Goal: Information Seeking & Learning: Learn about a topic

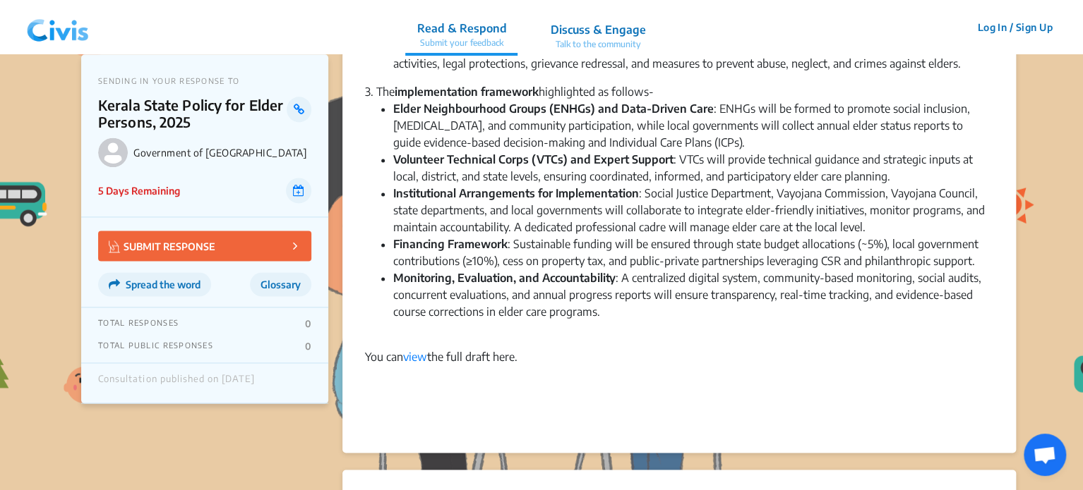
scroll to position [946, 0]
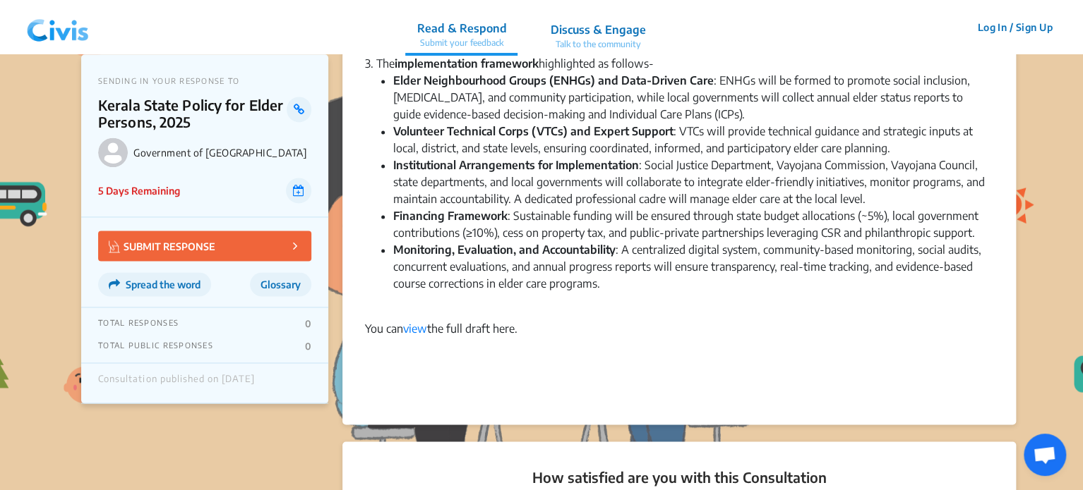
click at [35, 36] on img at bounding box center [57, 27] width 73 height 42
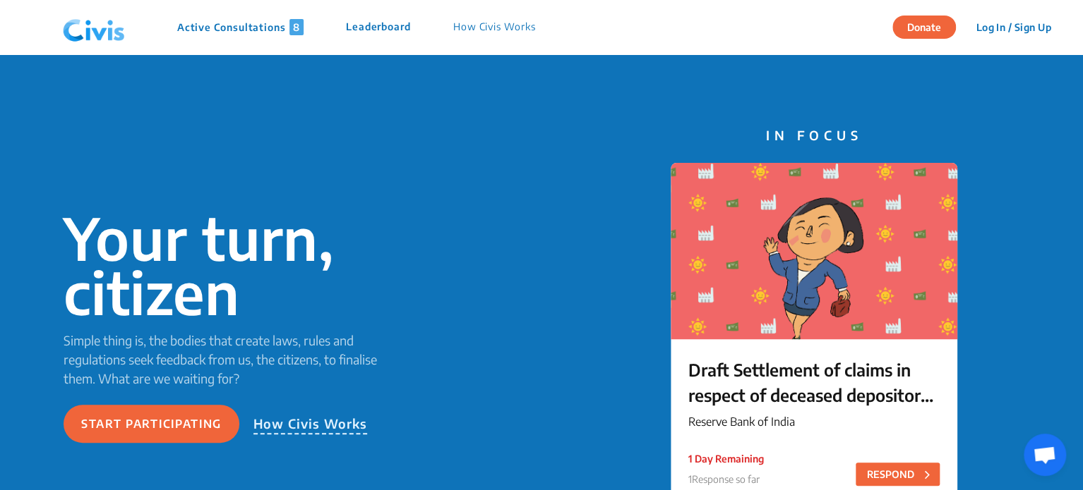
click at [236, 33] on p "Active Consultations 8" at bounding box center [240, 27] width 126 height 16
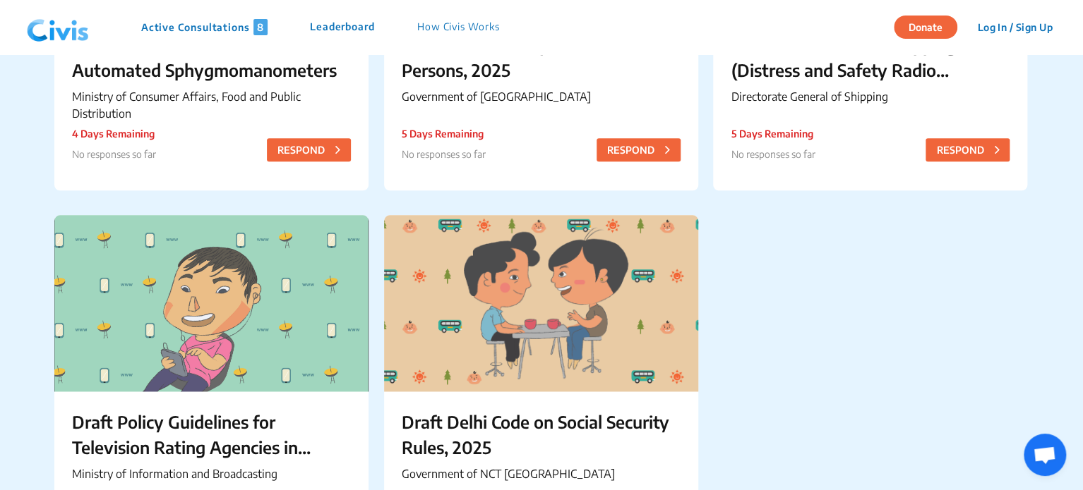
scroll to position [805, 0]
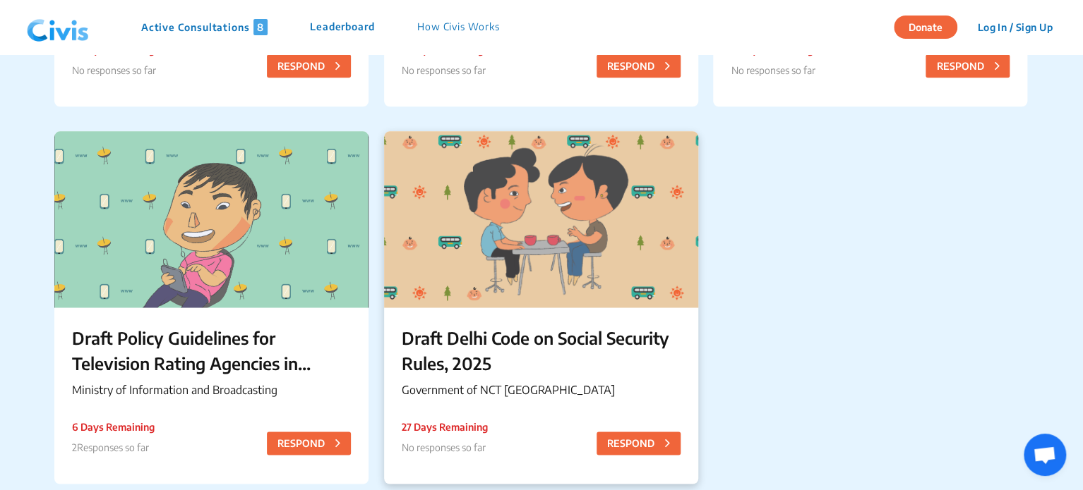
click at [560, 317] on div "Draft Delhi Code on Social Security Rules, 2025 Government of NCT [GEOGRAPHIC_D…" at bounding box center [541, 365] width 314 height 114
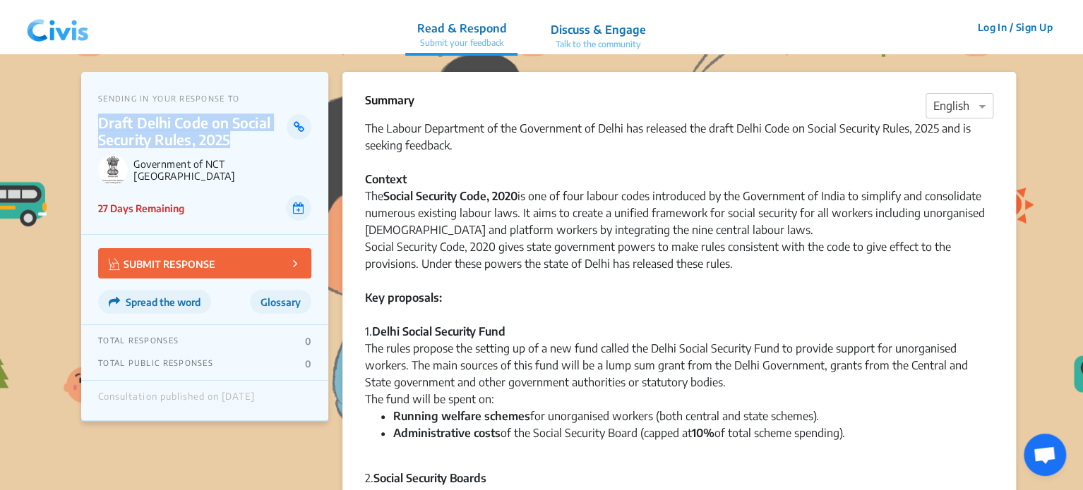
drag, startPoint x: 100, startPoint y: 121, endPoint x: 228, endPoint y: 137, distance: 128.8
click at [228, 137] on p "Draft Delhi Code on Social Security Rules, 2025" at bounding box center [192, 131] width 188 height 34
copy p "Draft Delhi Code on Social Security Rules, 2025"
click at [45, 32] on img at bounding box center [57, 27] width 73 height 42
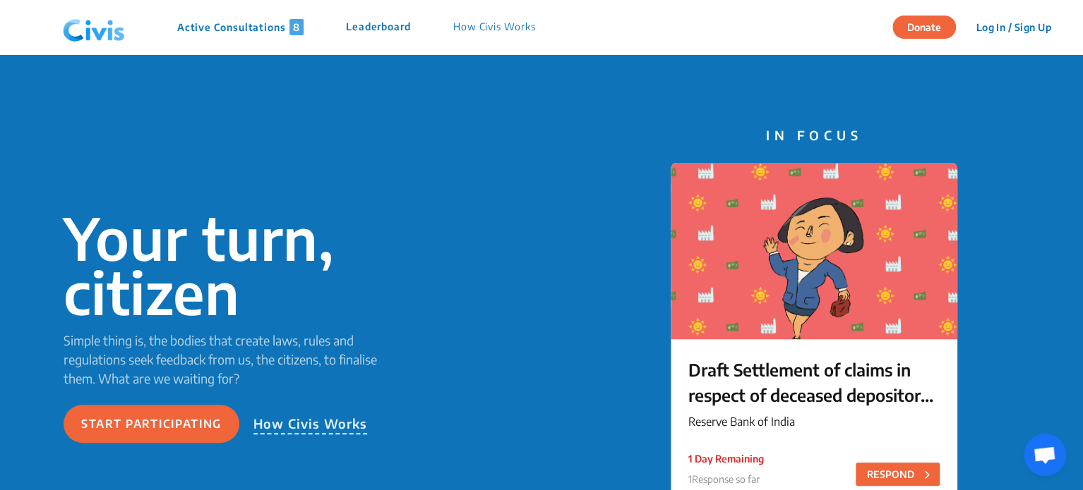
click at [225, 23] on p "Active Consultations 8" at bounding box center [240, 27] width 126 height 16
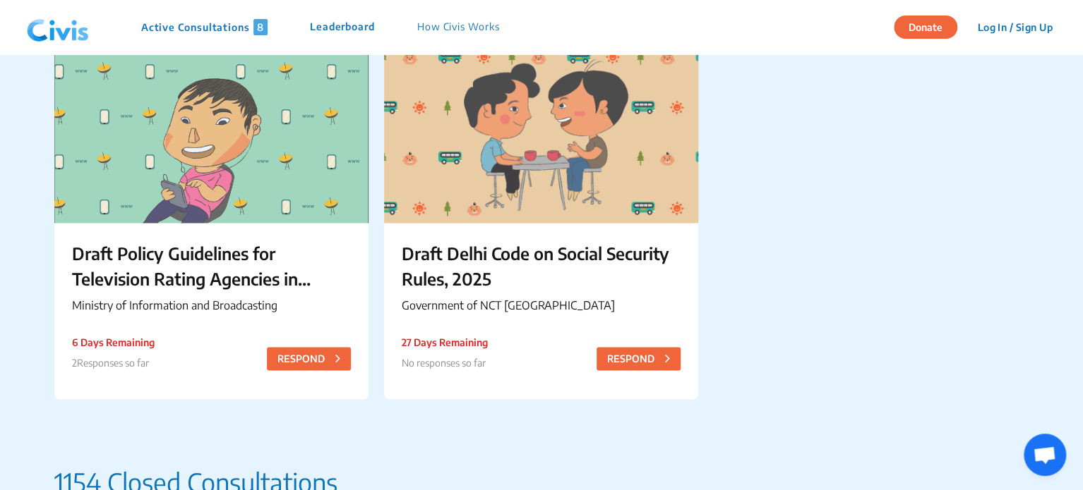
scroll to position [848, 0]
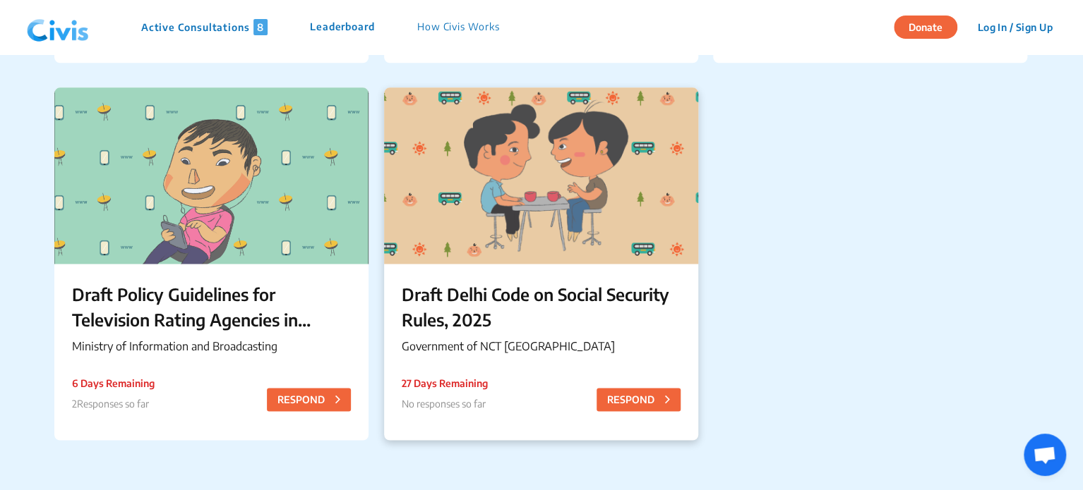
click at [457, 287] on p "Draft Delhi Code on Social Security Rules, 2025" at bounding box center [541, 307] width 279 height 51
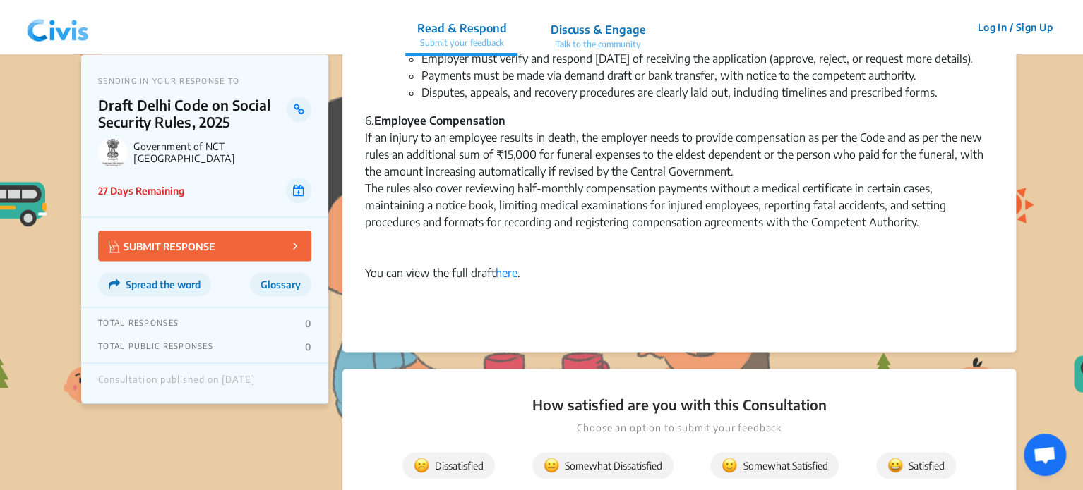
scroll to position [1042, 0]
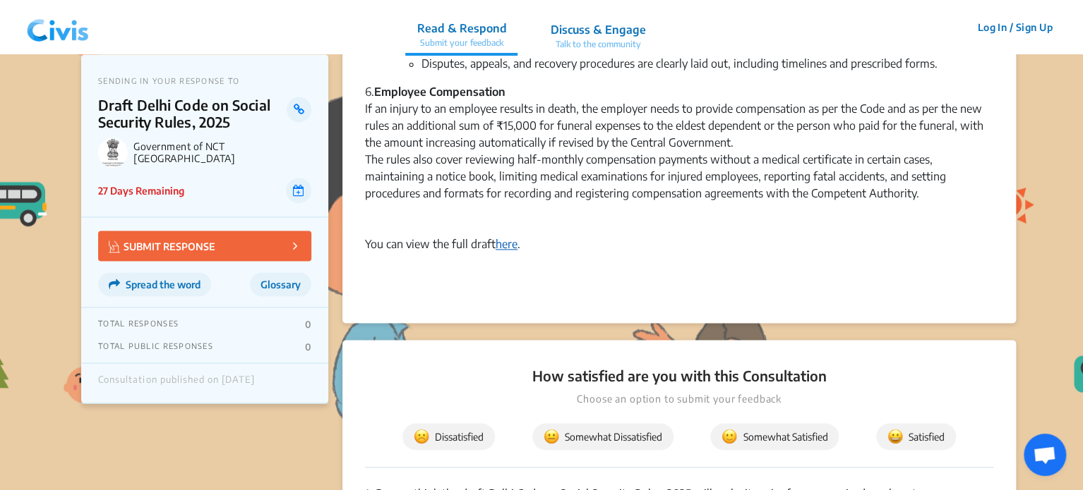
click at [502, 251] on link "here" at bounding box center [506, 244] width 22 height 14
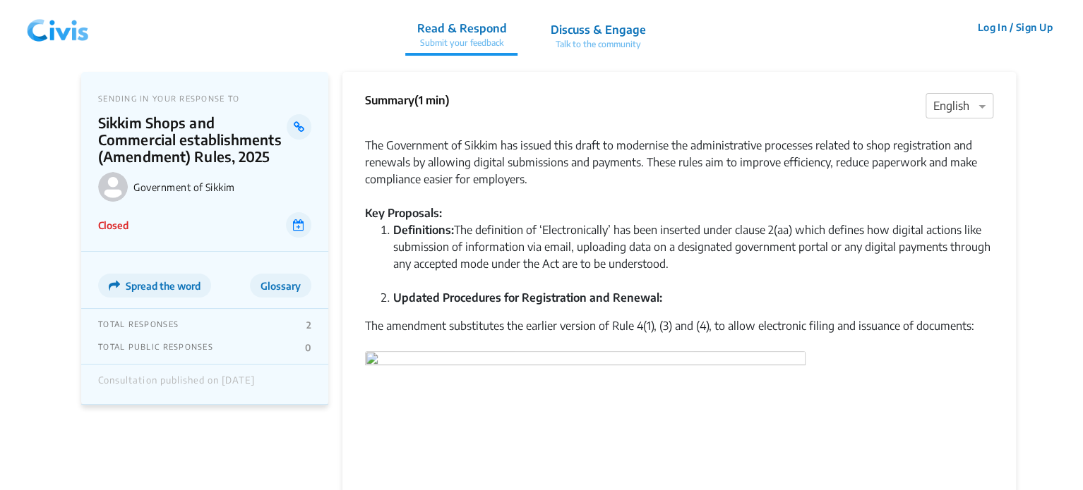
click at [72, 28] on img at bounding box center [57, 27] width 73 height 42
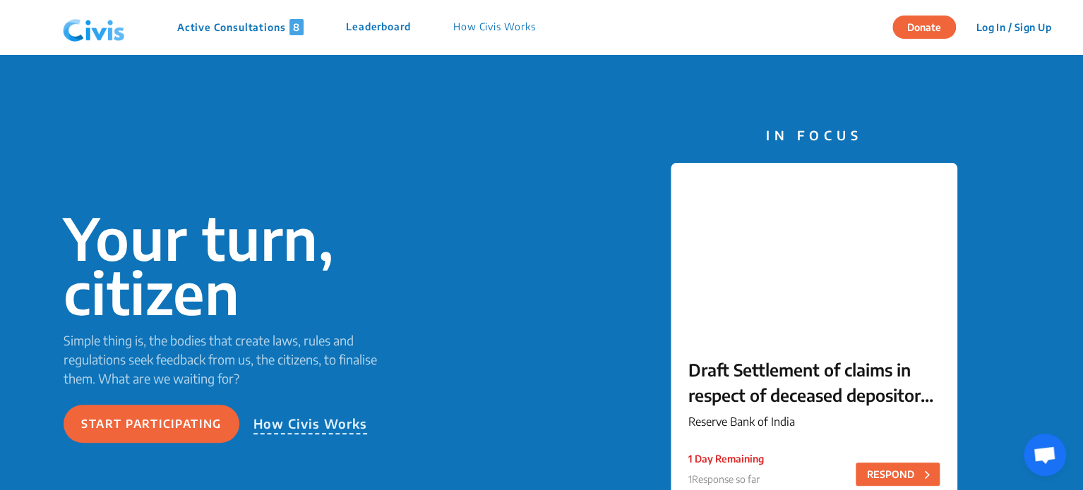
click at [264, 19] on p "Active Consultations 8" at bounding box center [240, 27] width 126 height 16
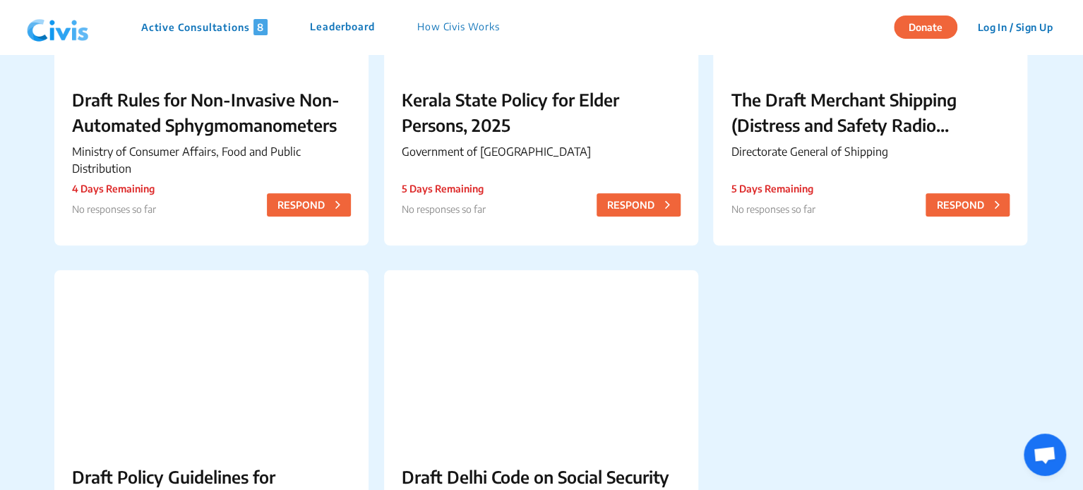
scroll to position [872, 0]
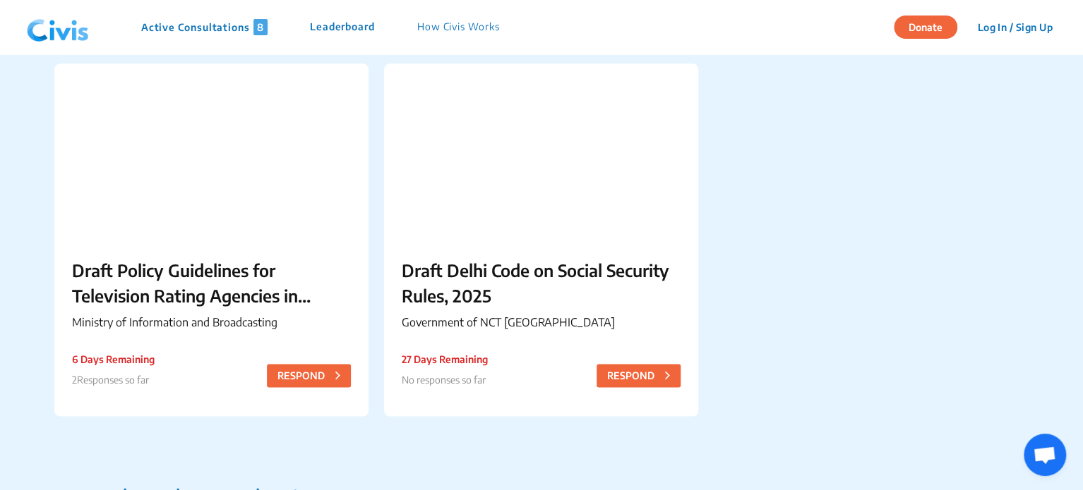
click at [508, 289] on p "Draft Delhi Code on Social Security Rules, 2025" at bounding box center [541, 283] width 279 height 51
